Goal: Book appointment/travel/reservation

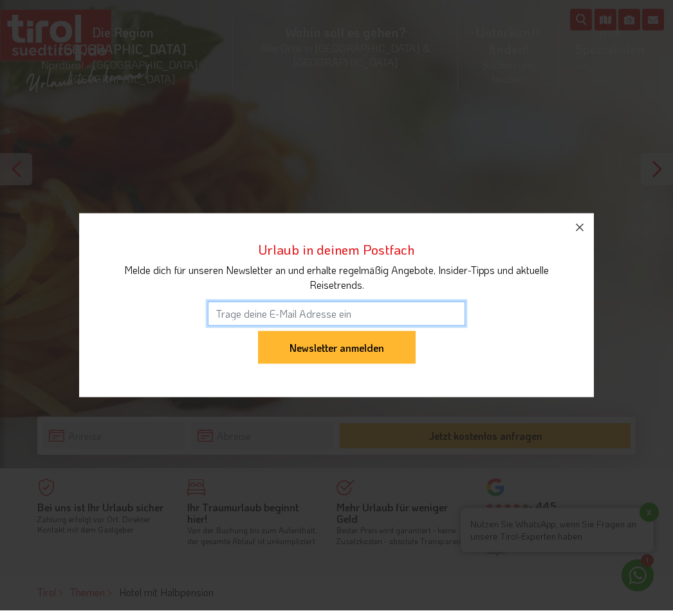
scroll to position [163, 0]
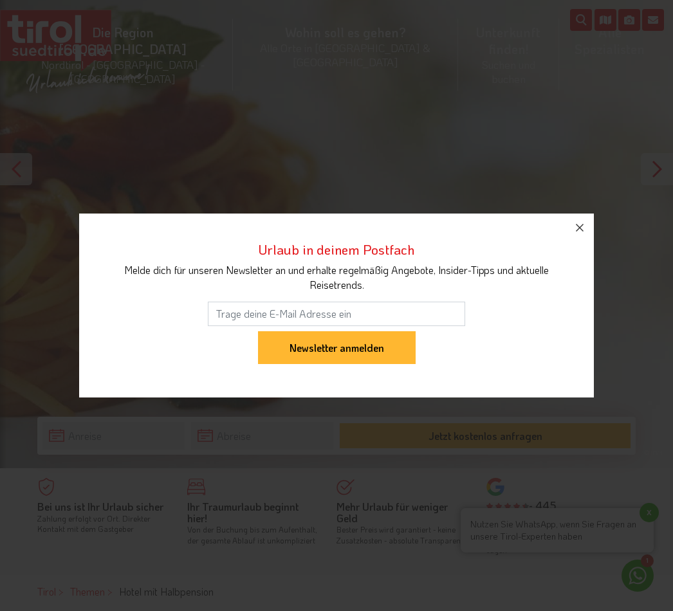
click at [579, 230] on icon "button" at bounding box center [579, 227] width 15 height 15
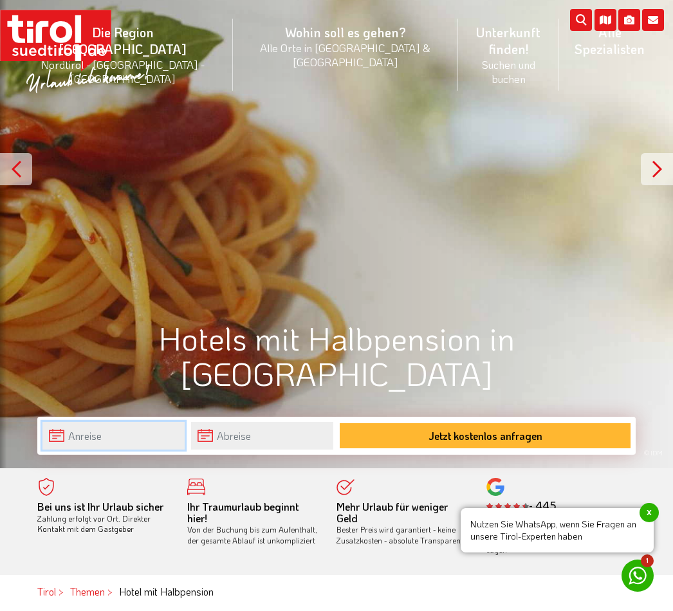
click at [66, 433] on input "text" at bounding box center [113, 436] width 142 height 28
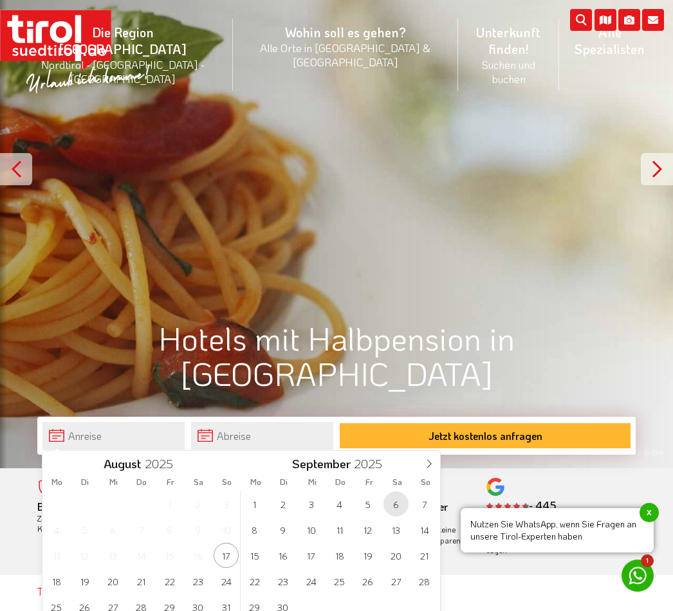
click at [396, 499] on span "6" at bounding box center [395, 503] width 25 height 25
type input "06-09-2025"
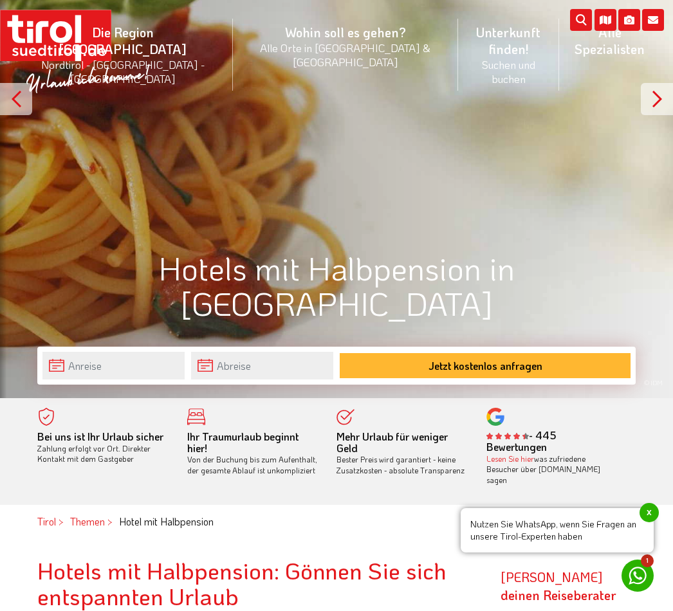
scroll to position [260, 0]
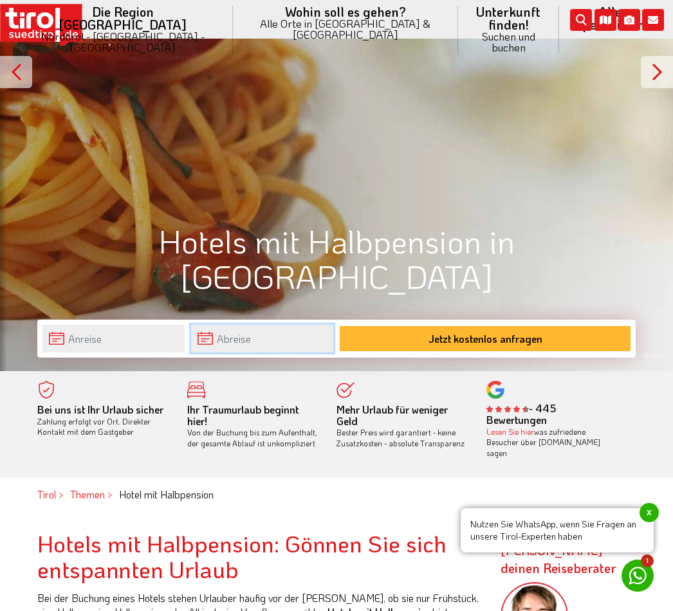
click at [264, 338] on input "text" at bounding box center [262, 339] width 142 height 28
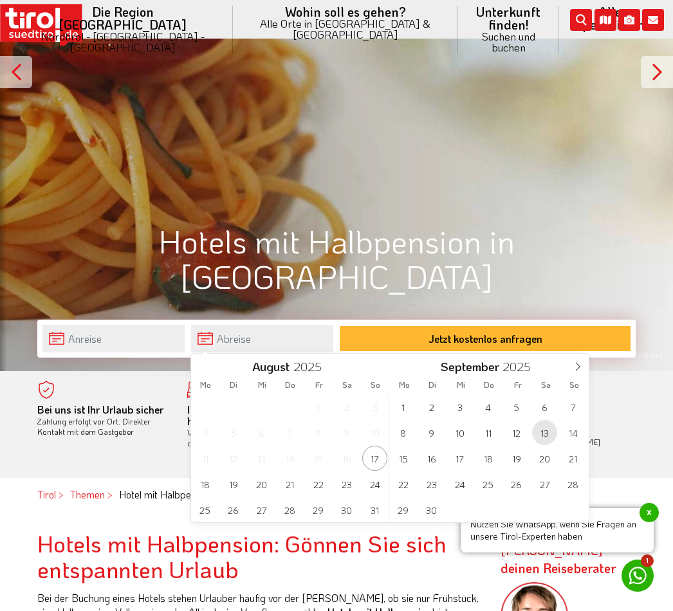
click at [549, 438] on span "13" at bounding box center [544, 432] width 25 height 25
type input "13-09-2025"
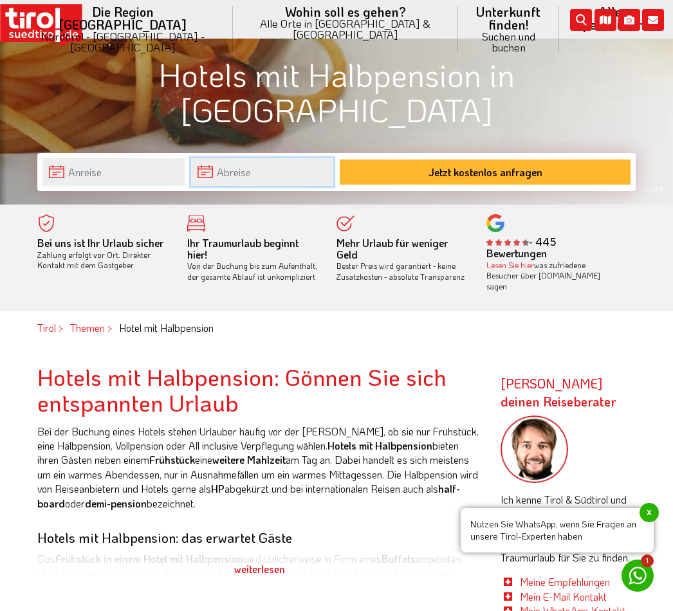
scroll to position [423, 0]
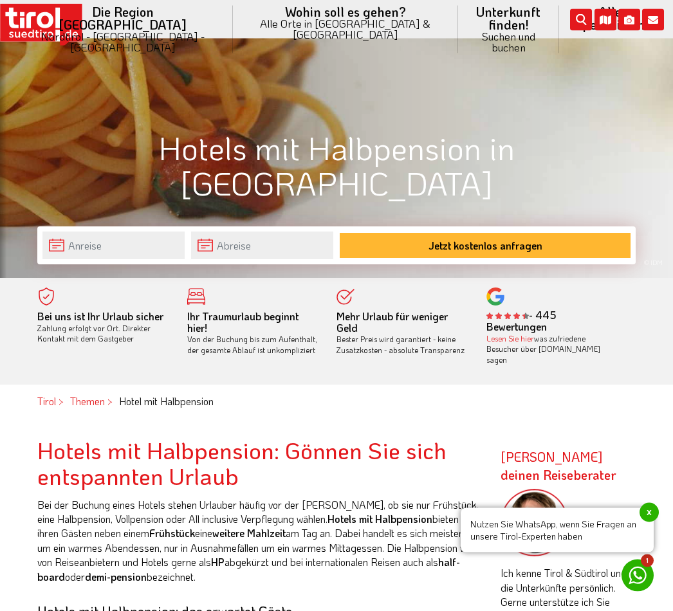
click at [504, 248] on button "Jetzt kostenlos anfragen" at bounding box center [485, 245] width 291 height 25
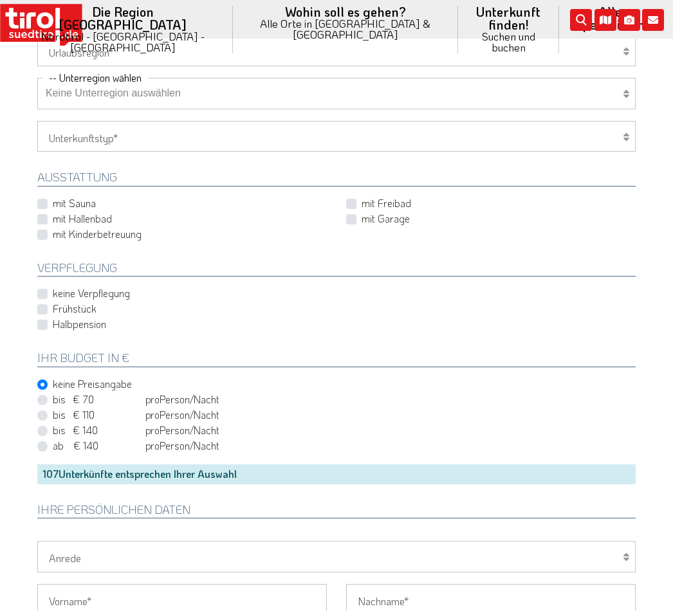
scroll to position [470, 0]
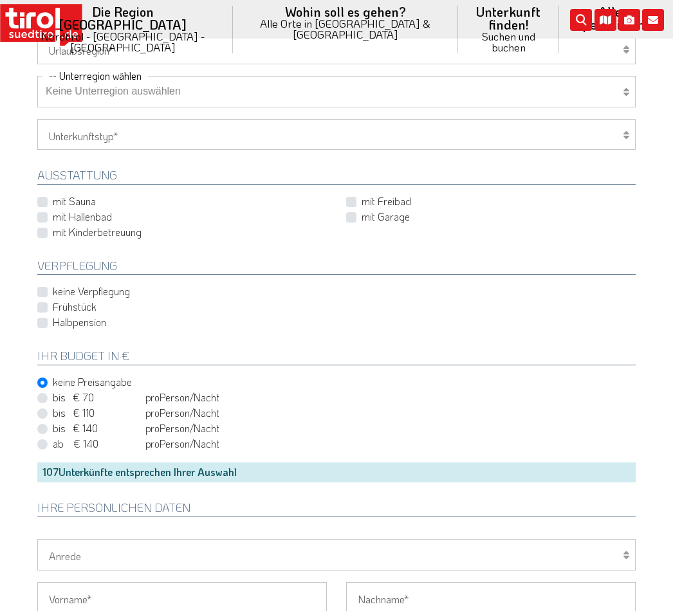
click at [53, 318] on label "Halbpension" at bounding box center [79, 322] width 53 height 14
click at [40, 318] on input "Halbpension" at bounding box center [339, 322] width 598 height 8
checkbox input "true"
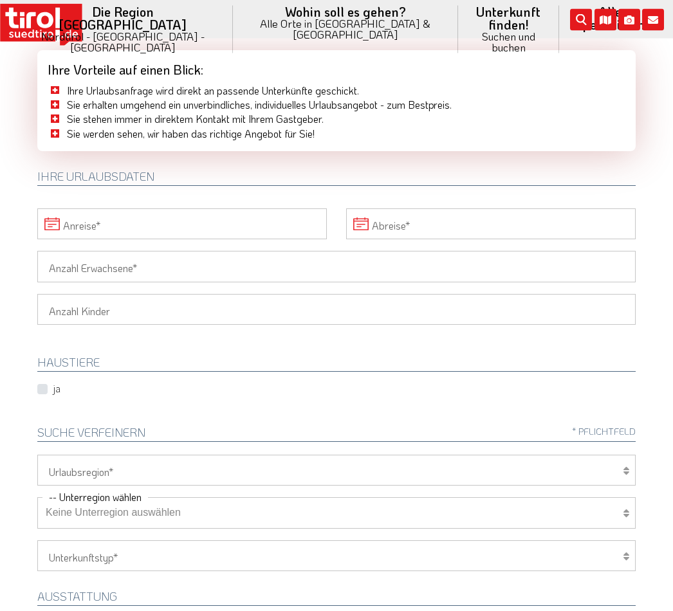
scroll to position [0, 0]
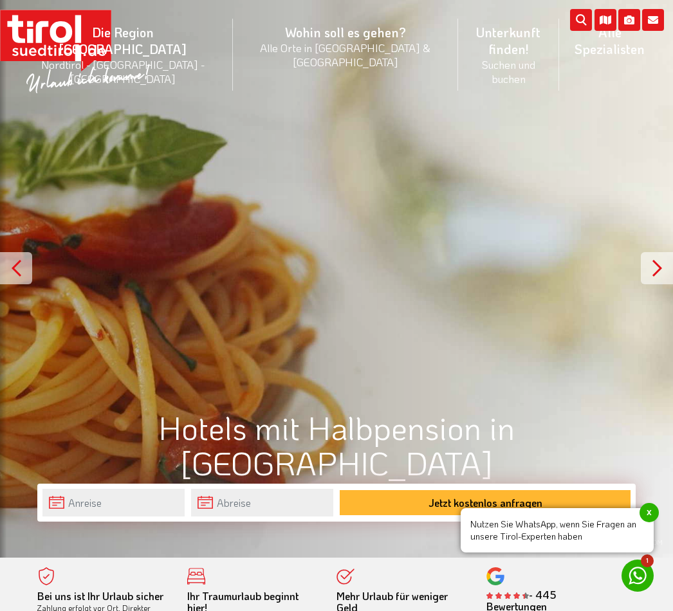
scroll to position [53, 0]
